Goal: Task Accomplishment & Management: Manage account settings

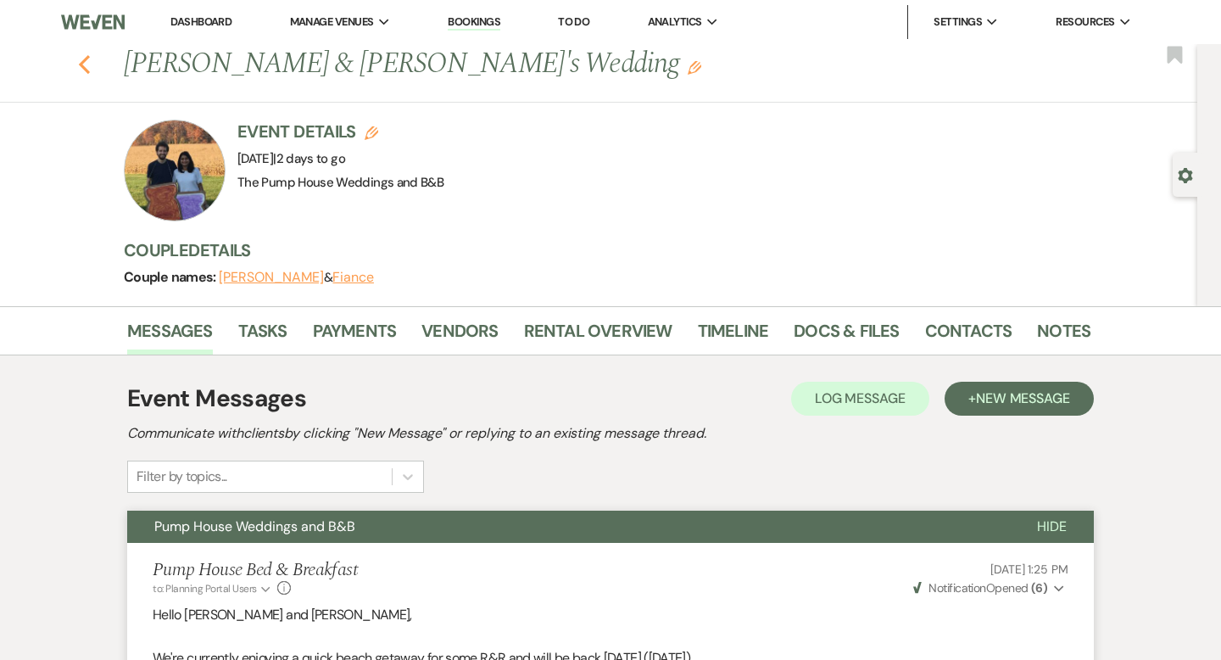
click at [81, 66] on icon "Previous" at bounding box center [84, 64] width 13 height 20
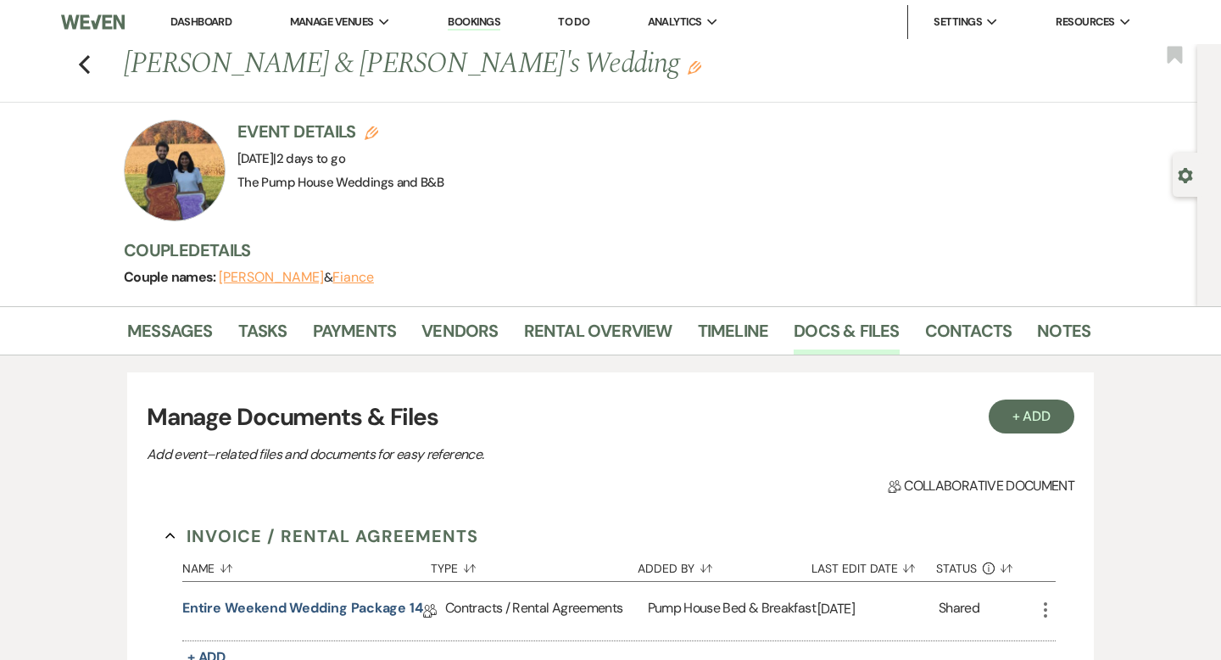
click at [93, 68] on div "Previous Kevin Donovan & Fiance's Wedding Edit Bookmark" at bounding box center [595, 73] width 1206 height 59
click at [82, 63] on use "button" at bounding box center [84, 64] width 11 height 19
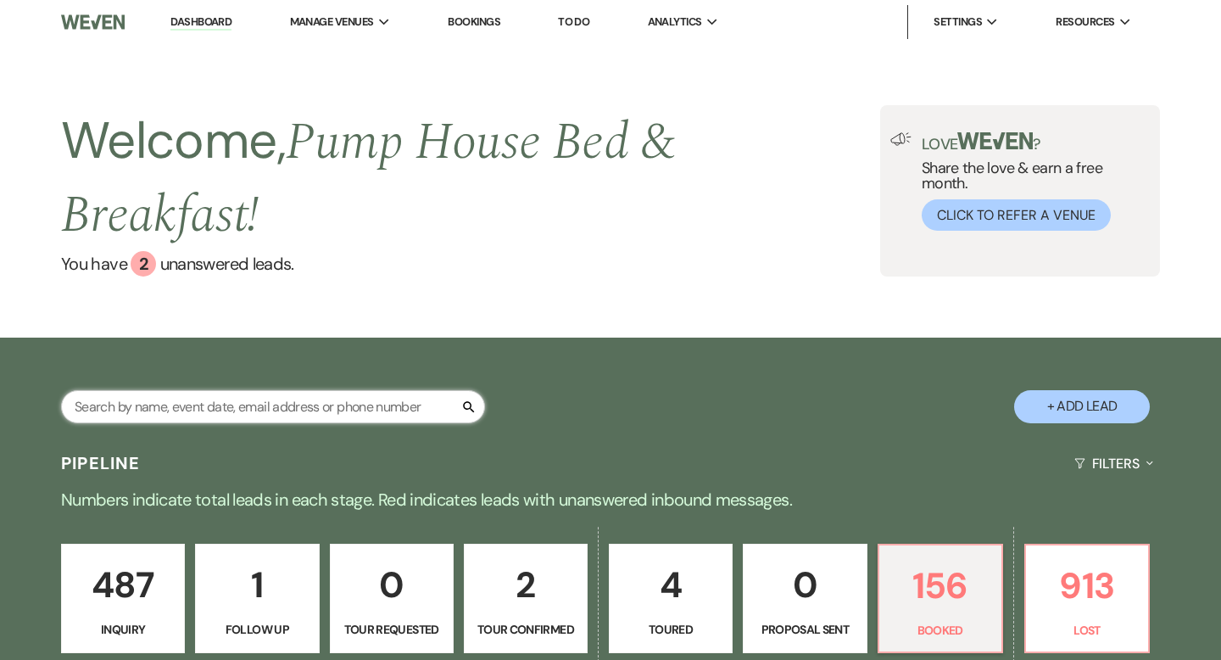
click at [375, 411] on input "text" at bounding box center [273, 406] width 424 height 33
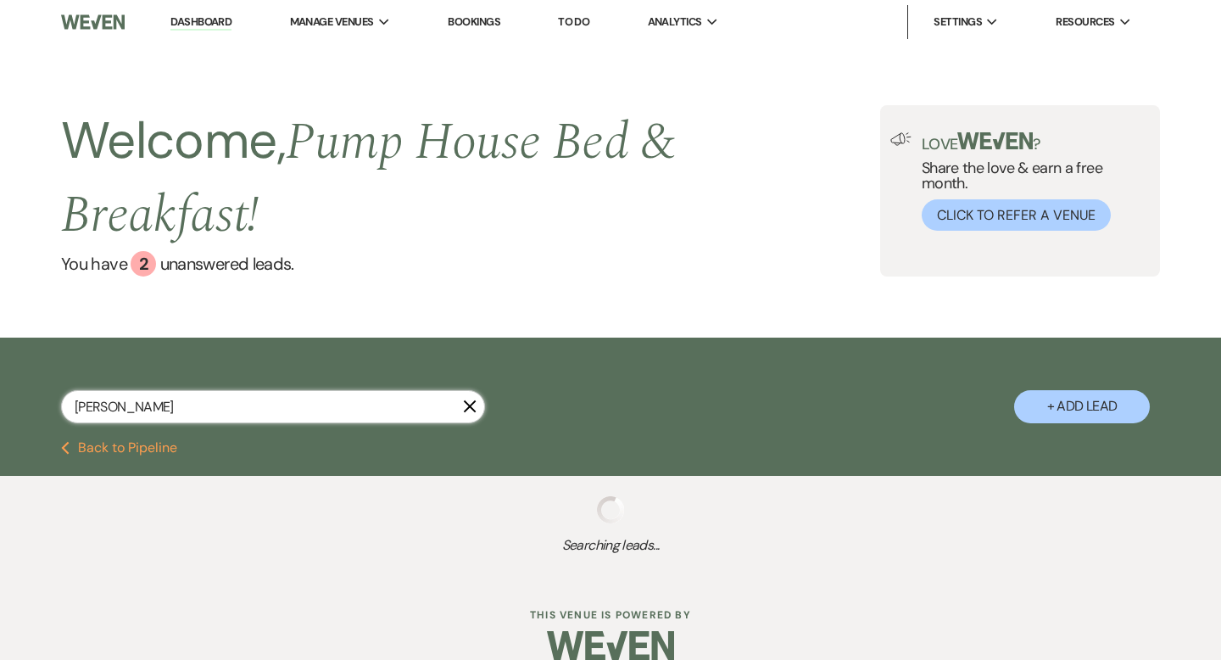
type input "karli"
select select "8"
select select "5"
select select "8"
select select "10"
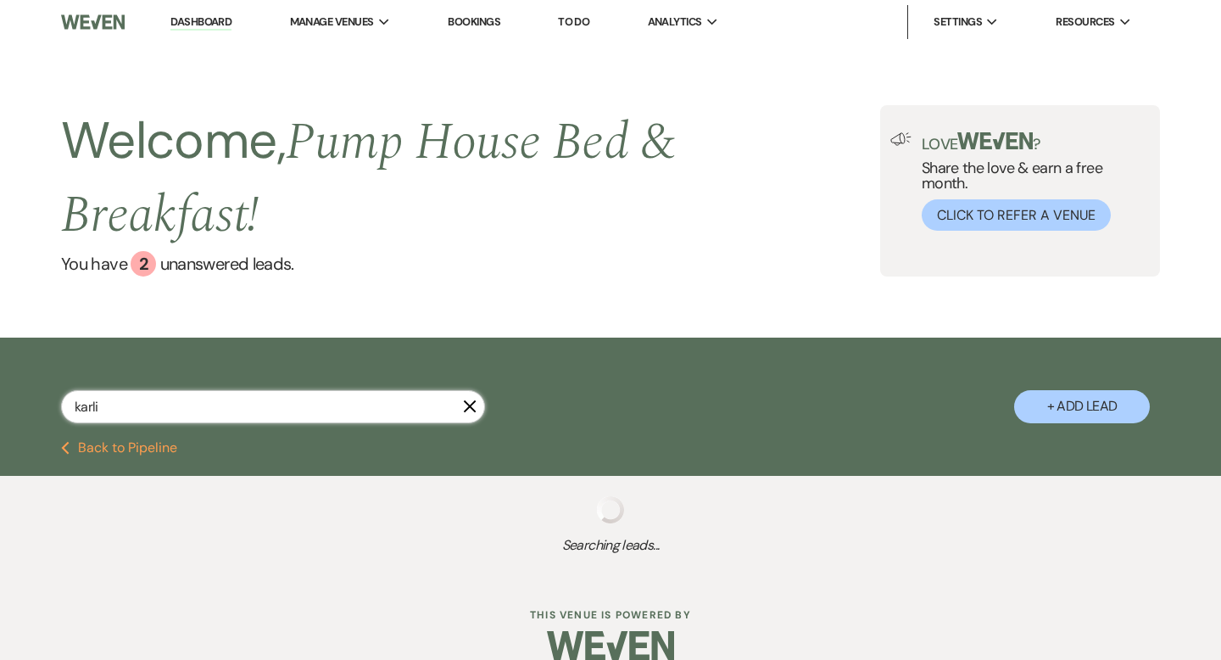
select select "8"
select select "4"
select select "8"
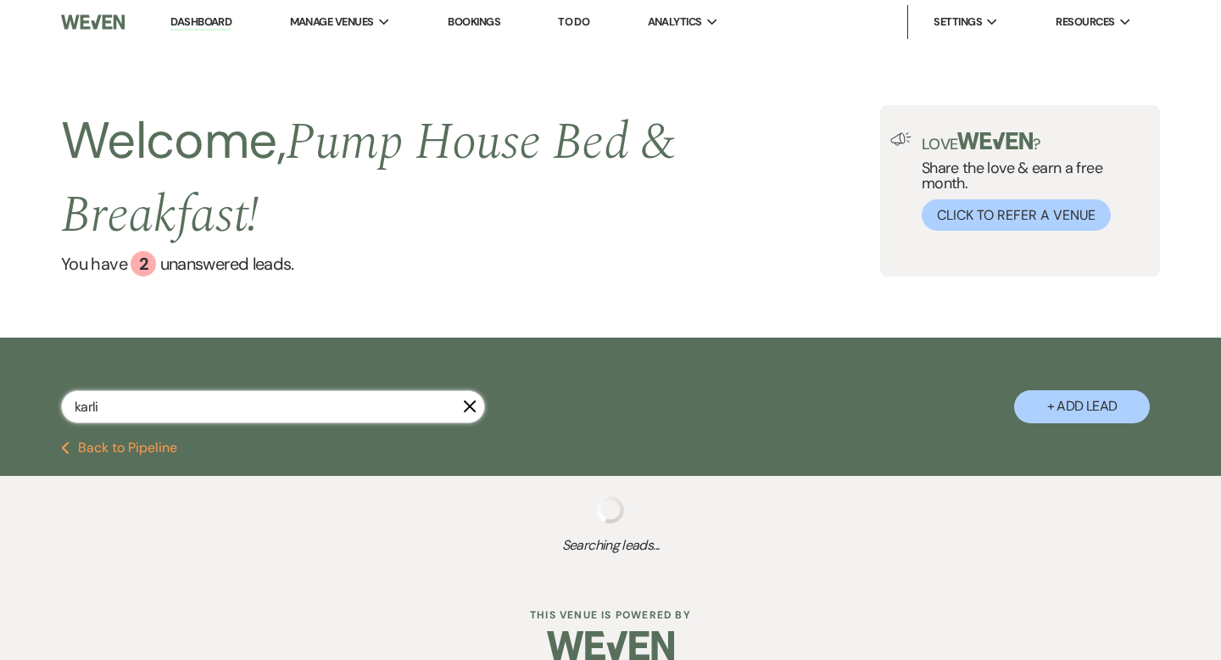
select select "5"
select select "8"
select select "5"
select select "8"
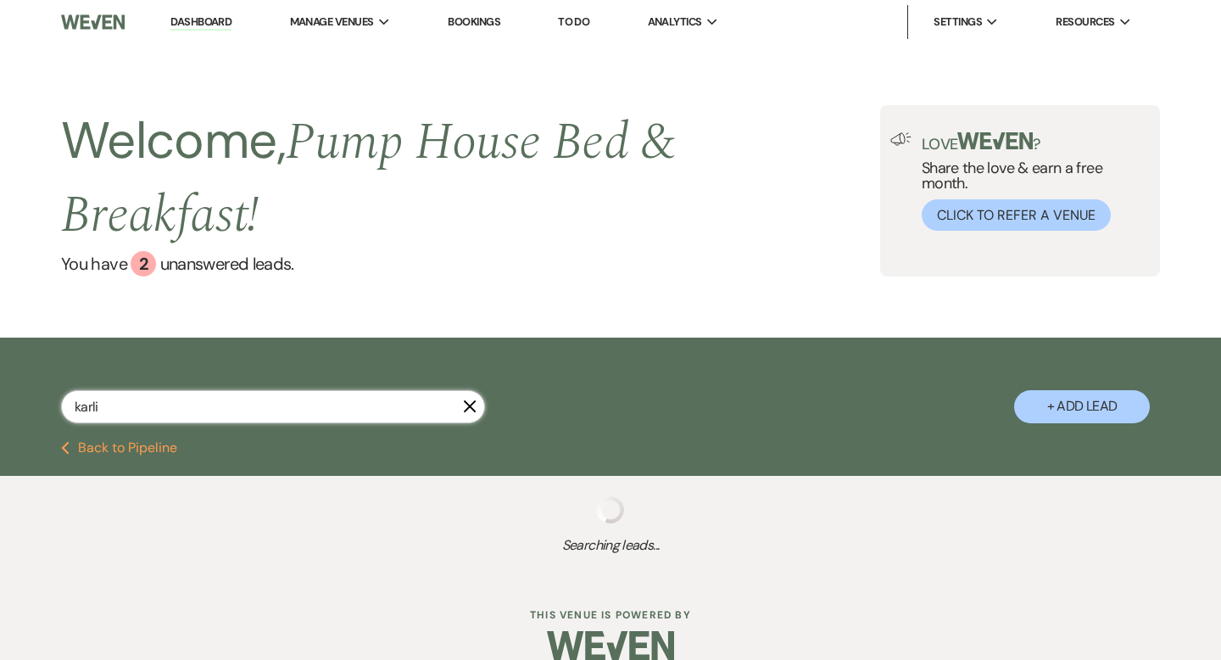
select select "8"
select select "4"
select select "8"
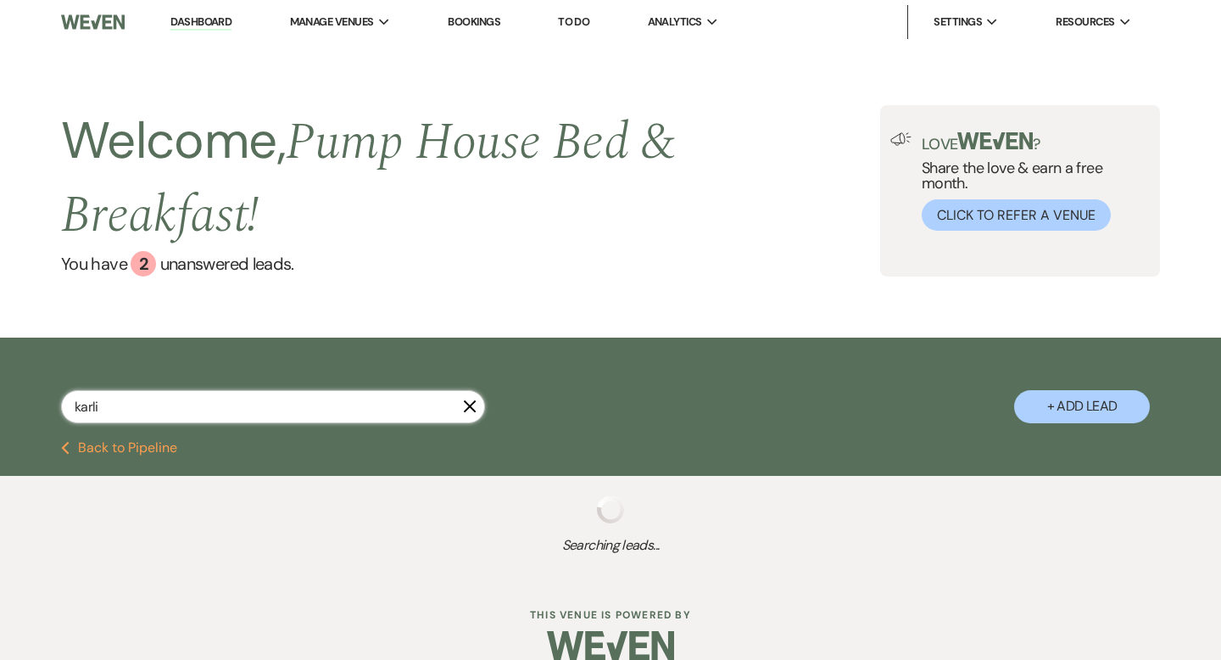
select select "8"
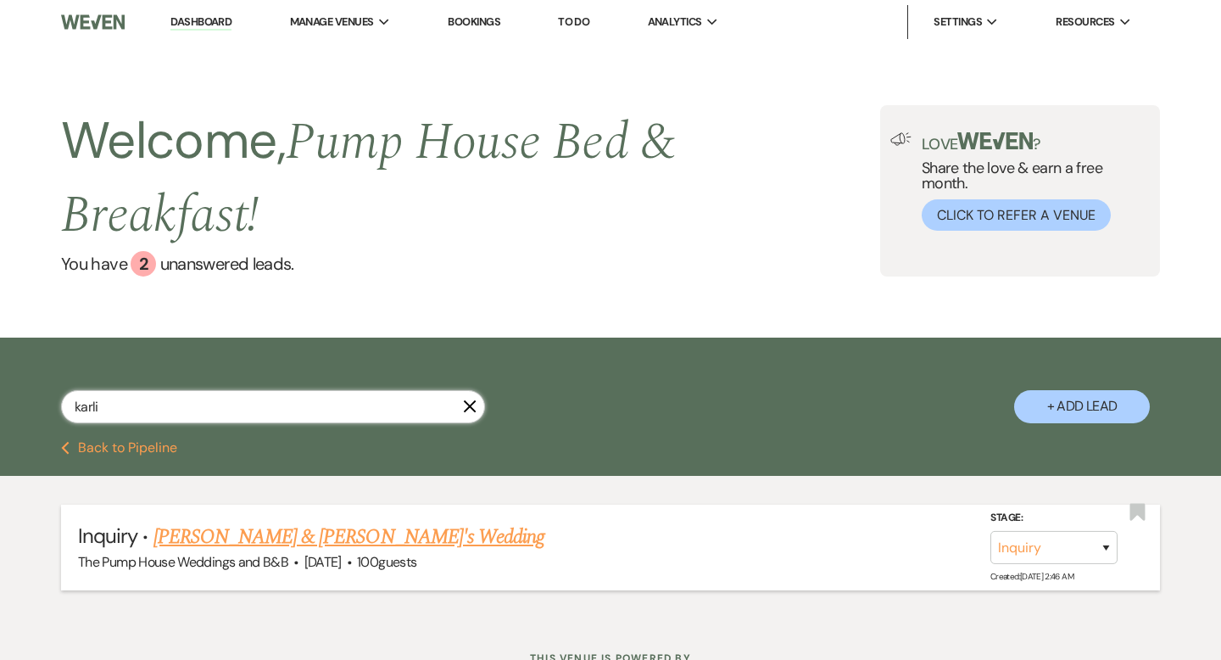
type input "karli"
click at [337, 546] on link "[PERSON_NAME] & [PERSON_NAME]'s Wedding" at bounding box center [350, 537] width 392 height 31
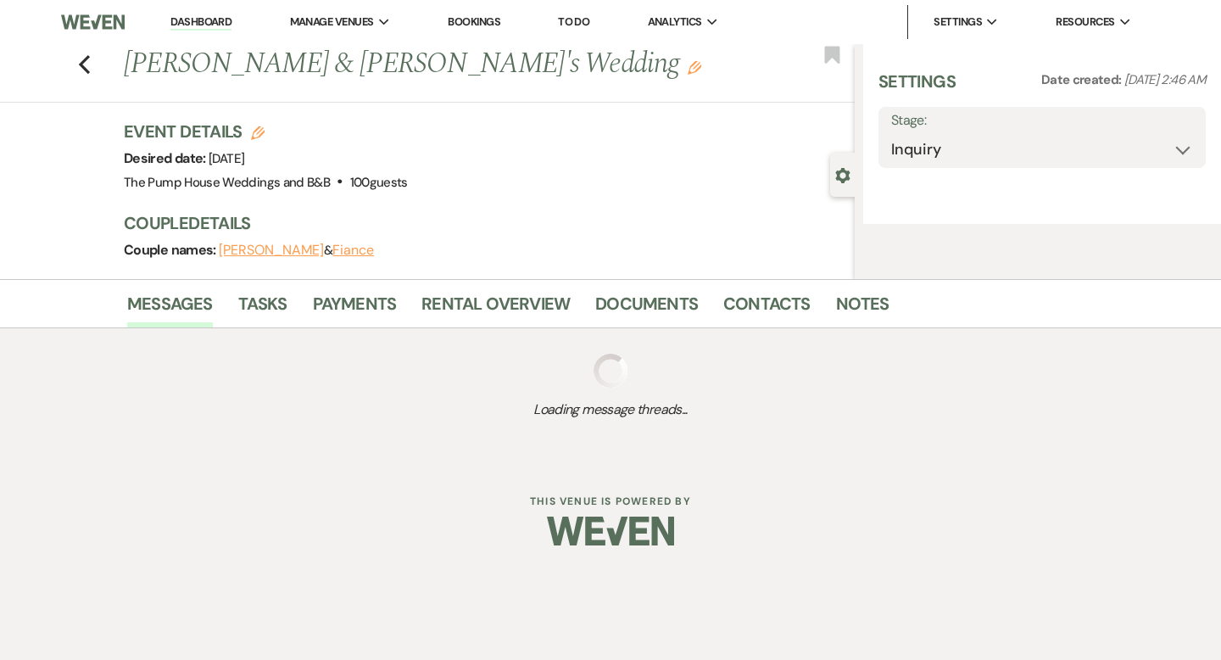
select select "5"
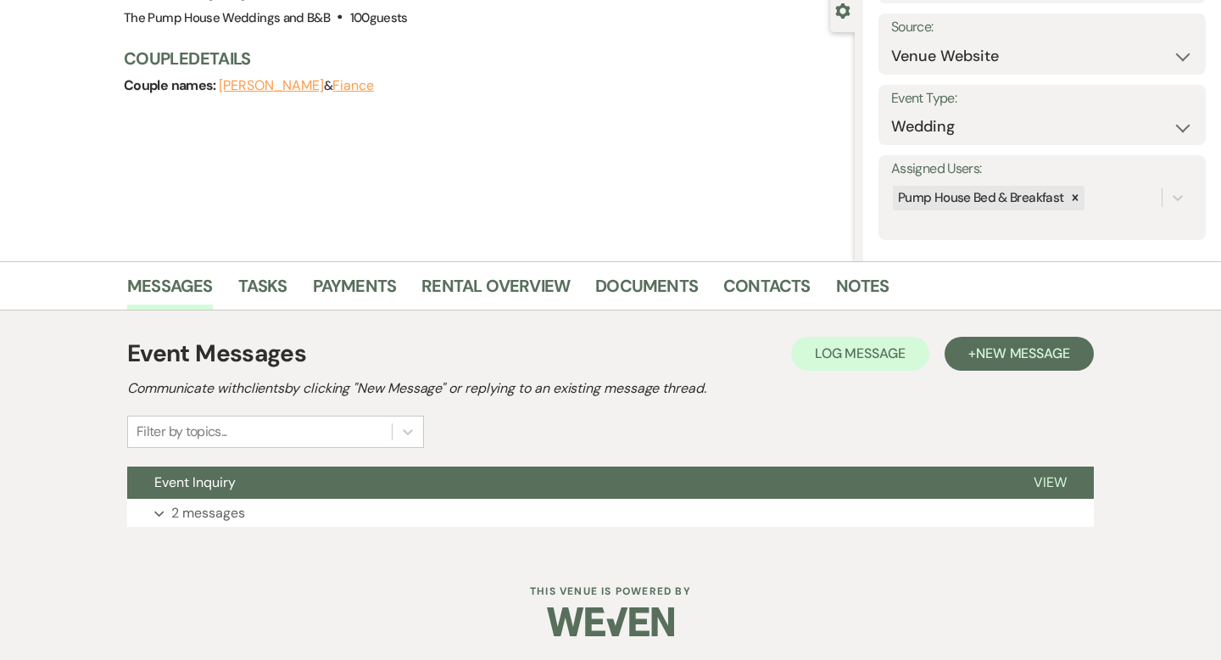
scroll to position [166, 0]
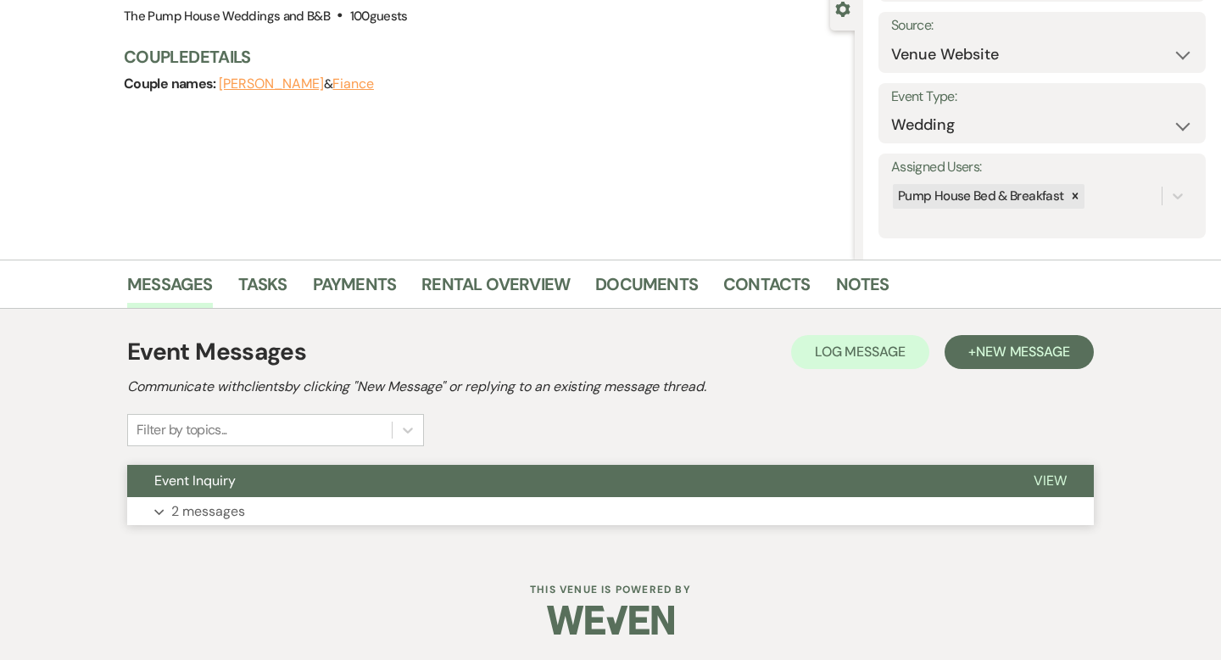
click at [335, 470] on button "Event Inquiry" at bounding box center [567, 481] width 880 height 32
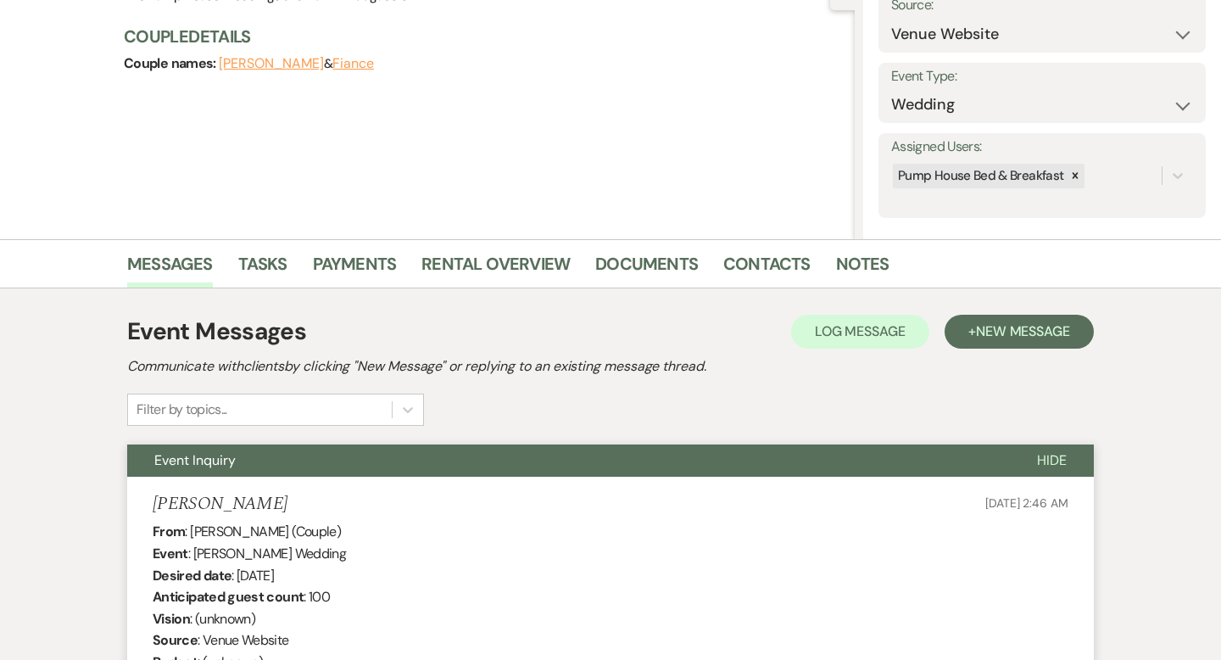
scroll to position [0, 0]
